Goal: Task Accomplishment & Management: Use online tool/utility

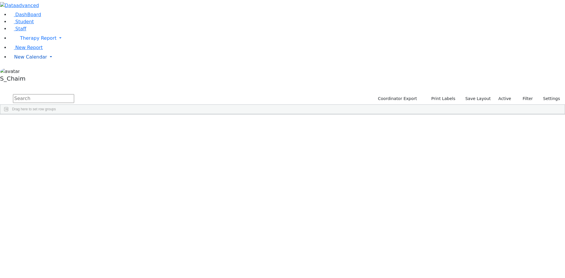
click at [17, 60] on span "New Calendar" at bounding box center [30, 57] width 33 height 6
click at [326, 114] on div "Site" at bounding box center [313, 118] width 25 height 9
click at [75, 160] on div "Falkowitz" at bounding box center [56, 164] width 37 height 8
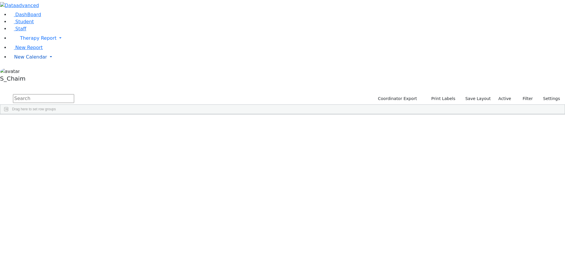
click at [37, 60] on span "New Calendar" at bounding box center [30, 57] width 33 height 6
click at [32, 71] on span "Calendar" at bounding box center [23, 69] width 21 height 6
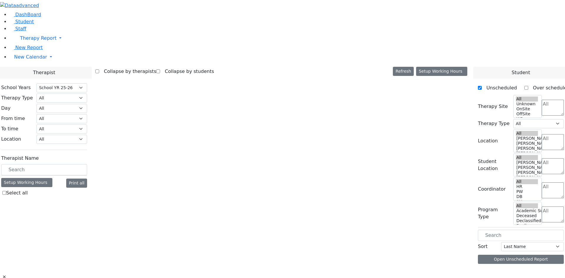
select select "212"
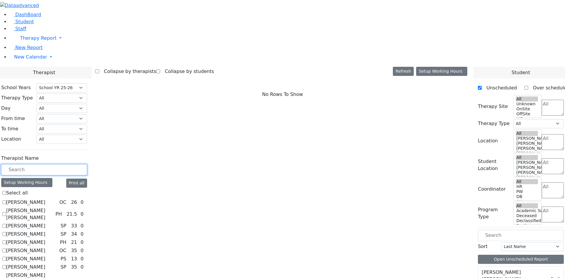
click at [87, 164] on input "text" at bounding box center [44, 169] width 86 height 11
click at [45, 239] on label "[PERSON_NAME]" at bounding box center [25, 242] width 39 height 7
click at [6, 240] on input "[PERSON_NAME]" at bounding box center [4, 242] width 4 height 4
checkbox input "true"
select select "2"
